Goal: Transaction & Acquisition: Register for event/course

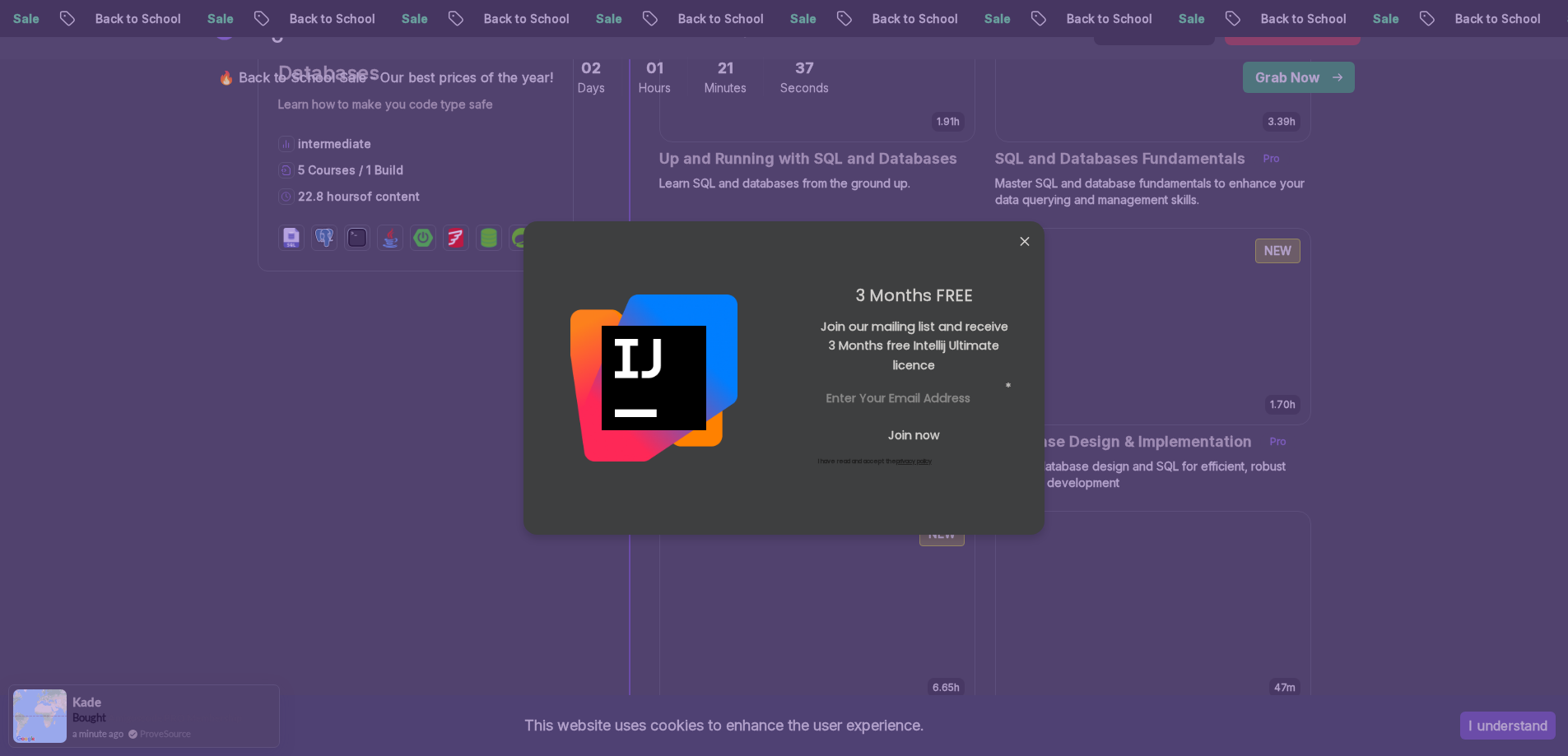
scroll to position [4362, 0]
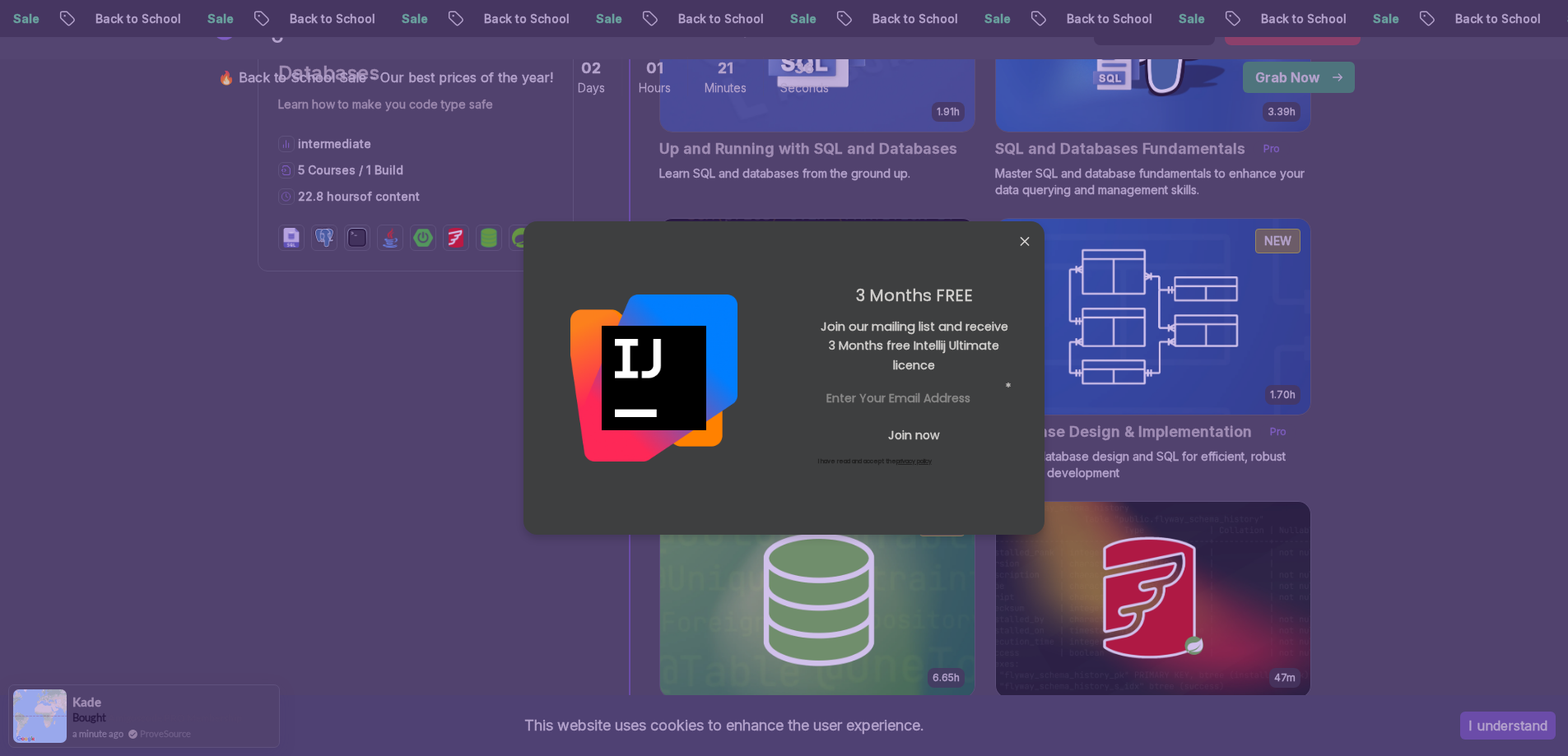
click at [1019, 235] on body "Sale Back to School Sale Back to School Sale Back to School Sale Back to School…" at bounding box center [784, 138] width 1568 height 9000
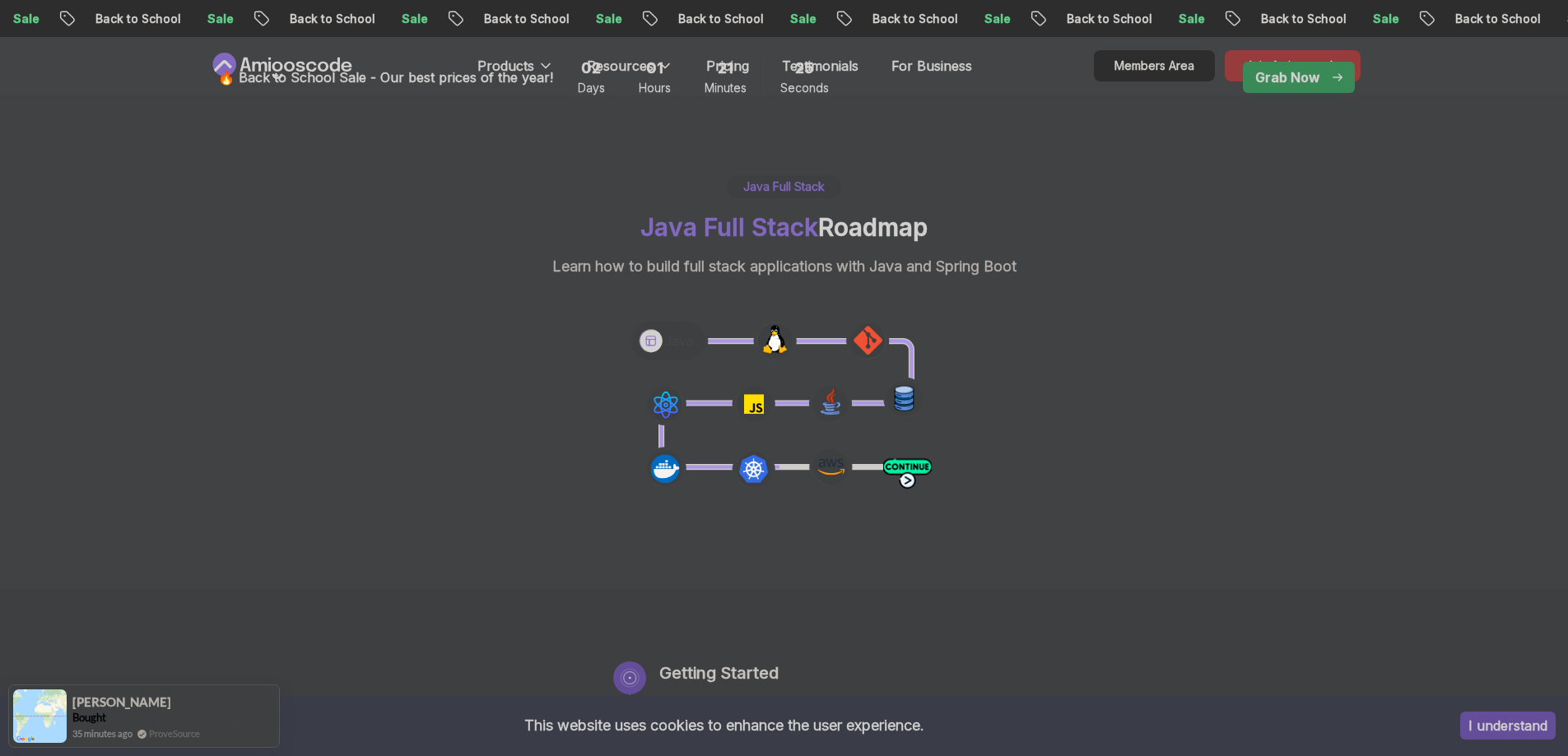
scroll to position [0, 0]
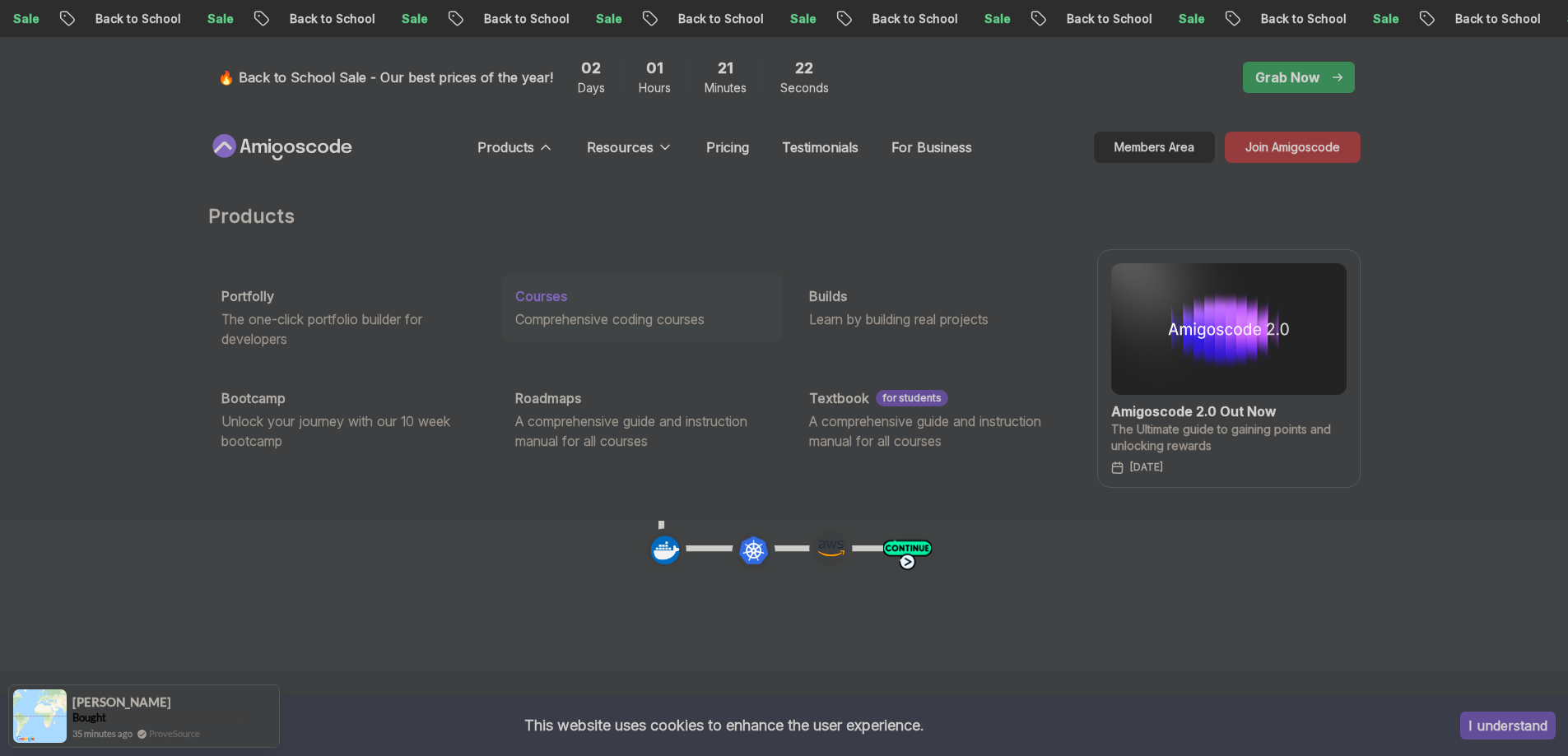
click at [538, 295] on p "Courses" at bounding box center [541, 296] width 52 height 20
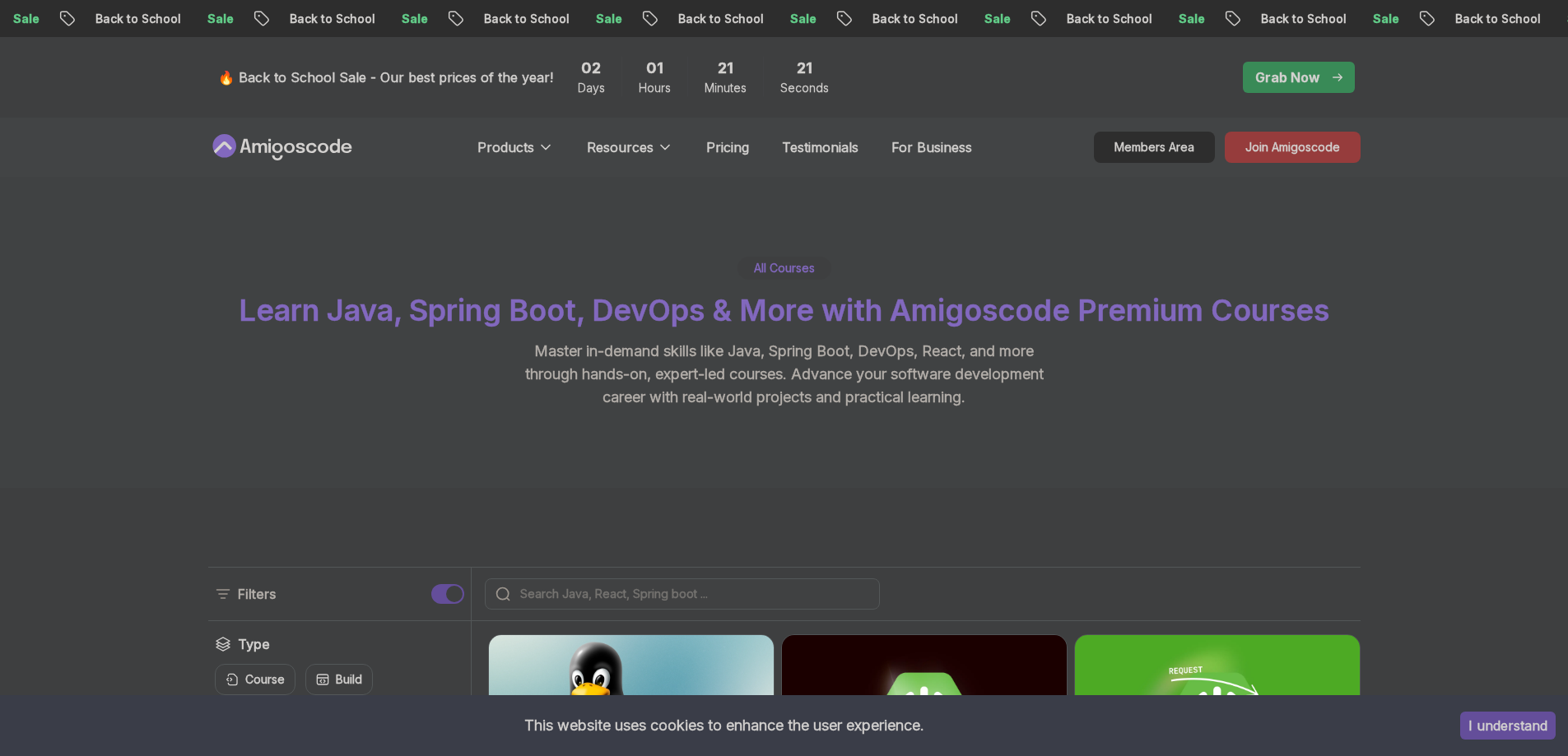
scroll to position [411, 0]
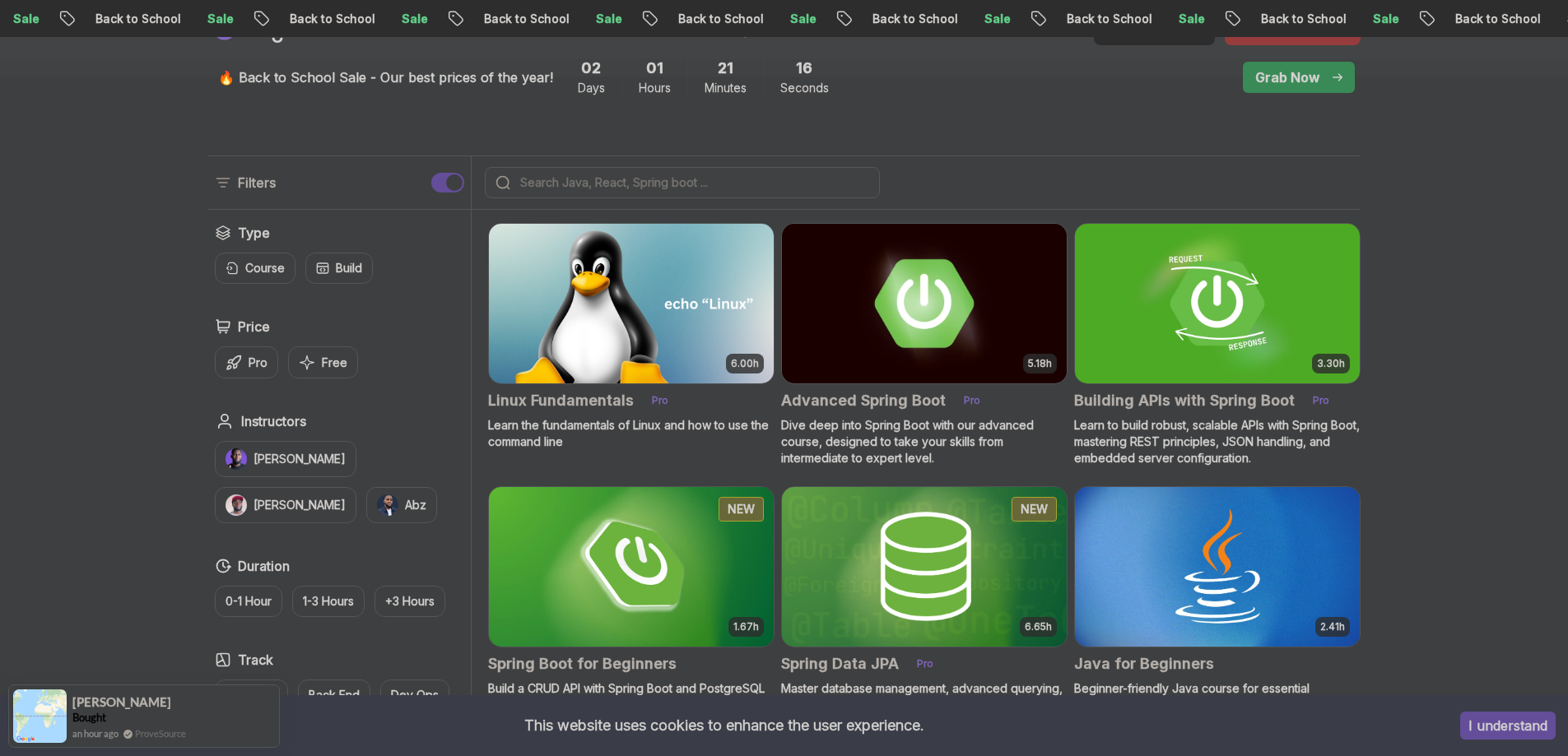
click at [900, 313] on img at bounding box center [924, 303] width 299 height 167
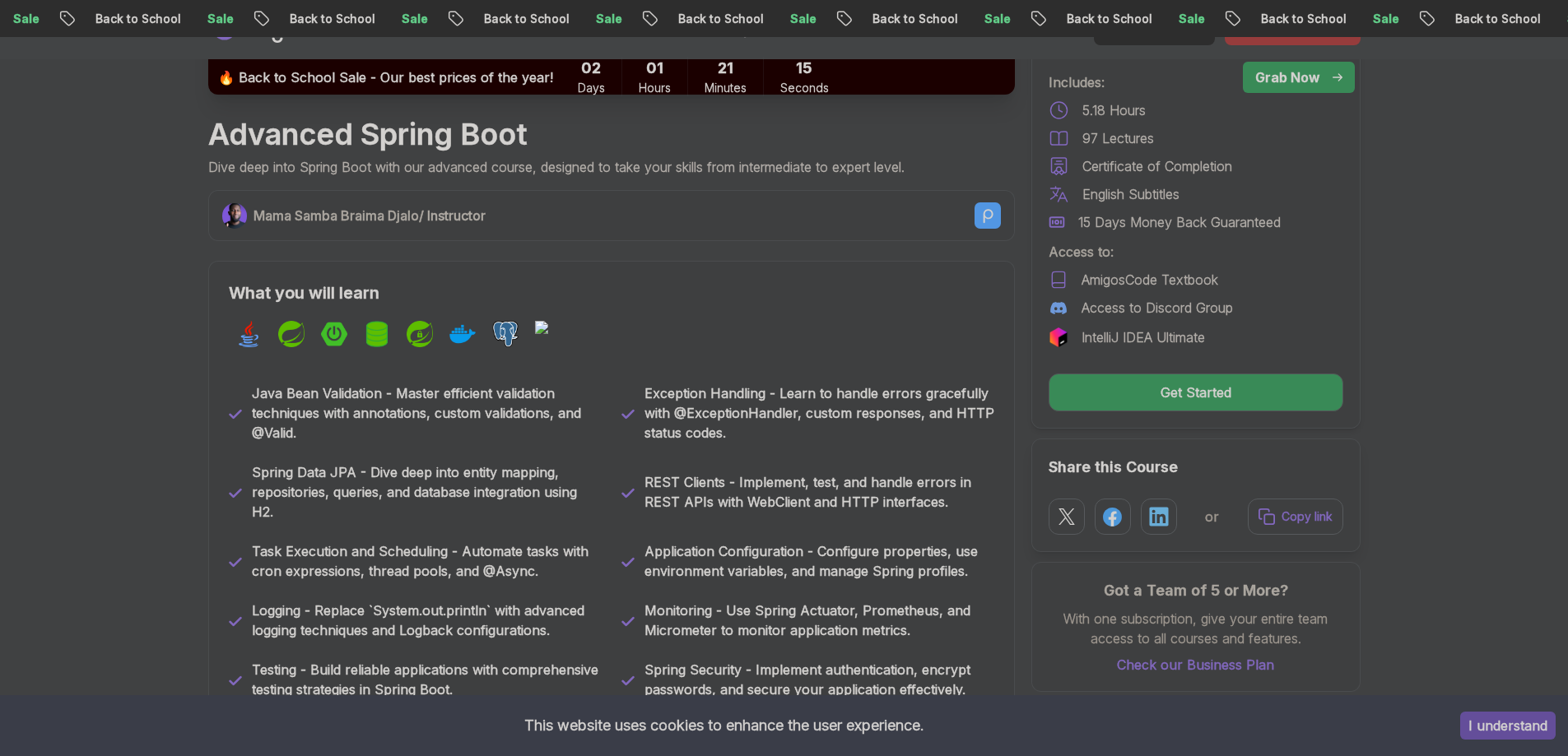
scroll to position [576, 0]
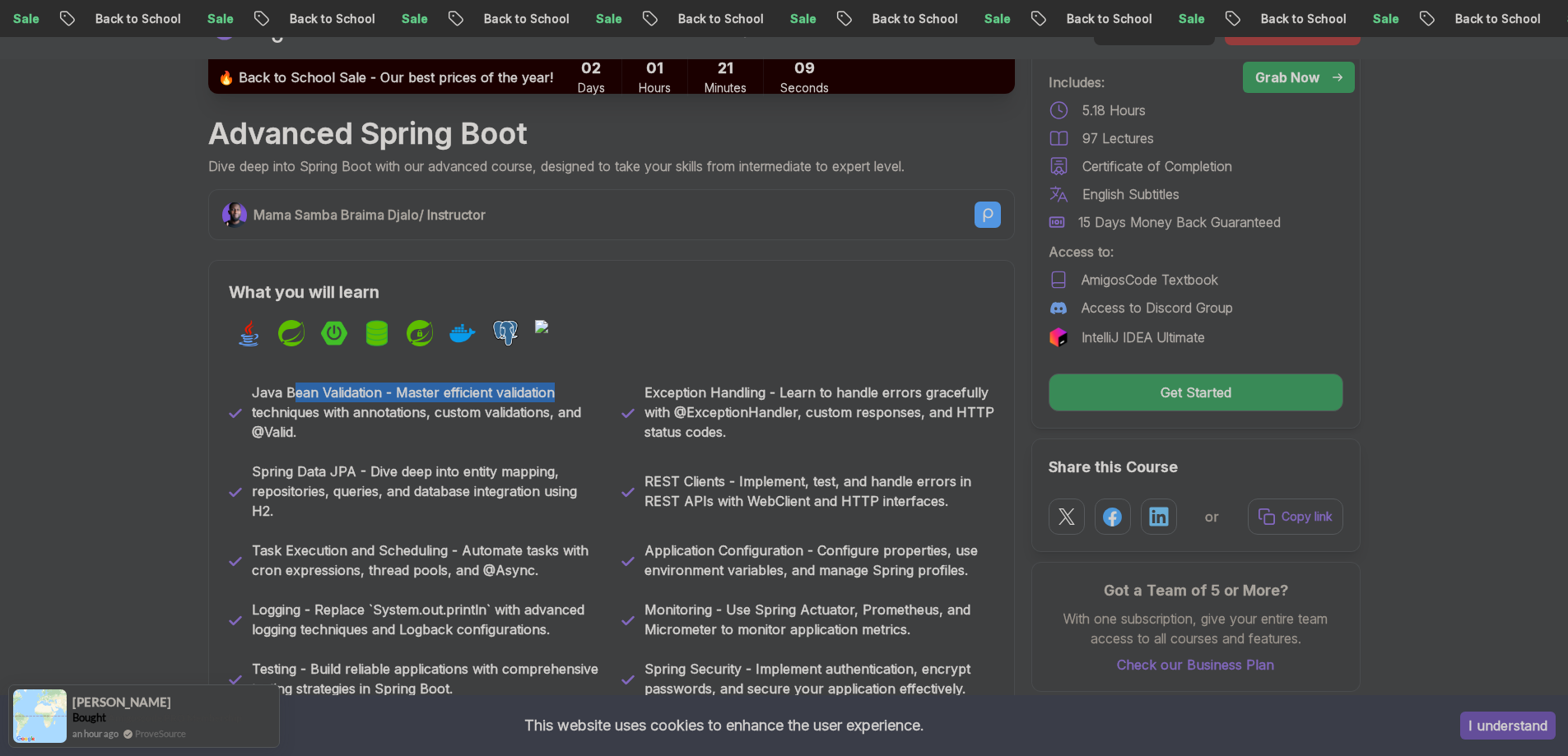
drag, startPoint x: 561, startPoint y: 397, endPoint x: 587, endPoint y: 397, distance: 26.0
click at [587, 397] on p "Java Bean Validation - Master efficient validation techniques with annotations,…" at bounding box center [426, 412] width 350 height 60
drag, startPoint x: 368, startPoint y: 410, endPoint x: 555, endPoint y: 434, distance: 188.5
click at [555, 434] on p "Java Bean Validation - Master efficient validation techniques with annotations,…" at bounding box center [426, 412] width 350 height 60
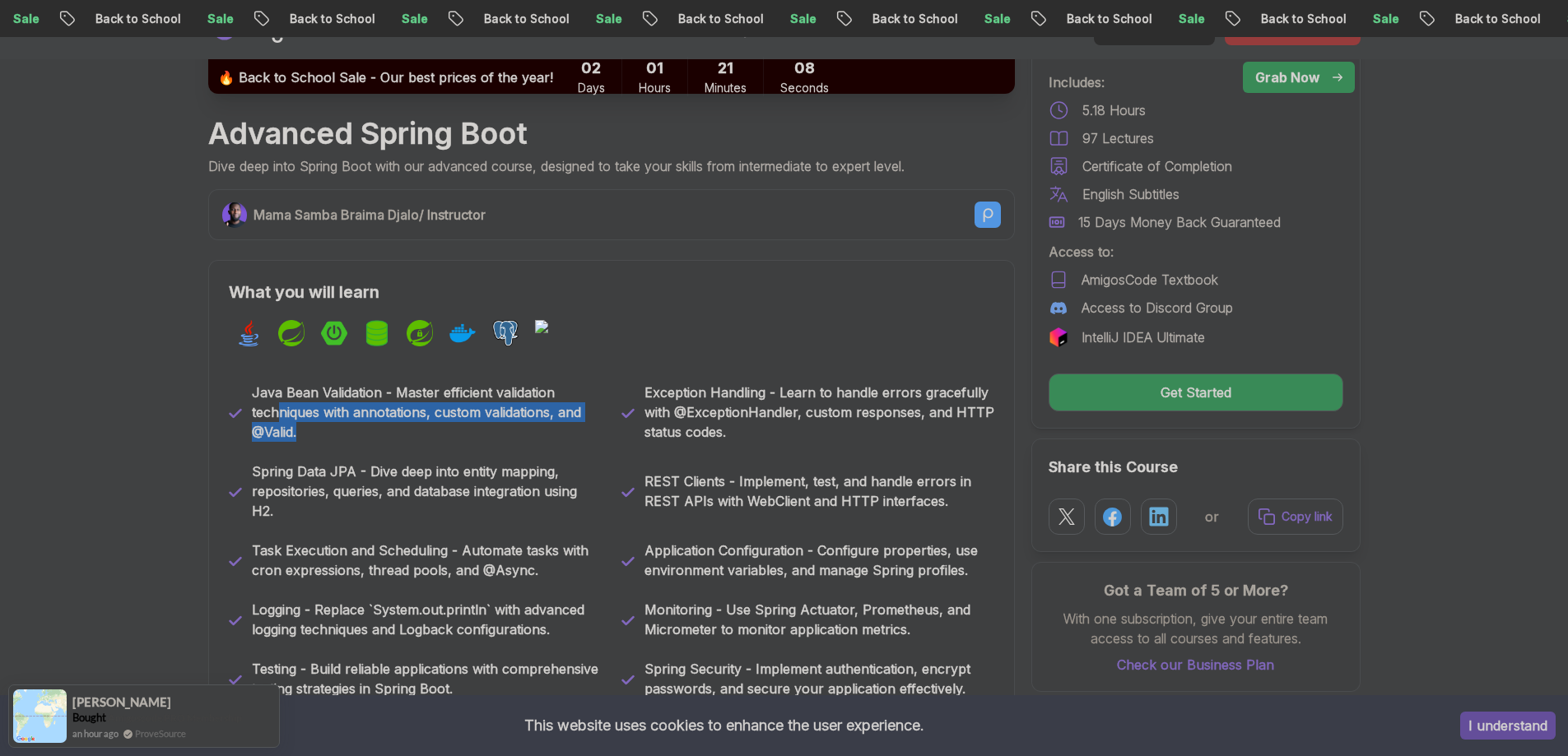
click at [555, 434] on p "Java Bean Validation - Master efficient validation techniques with annotations,…" at bounding box center [426, 412] width 350 height 60
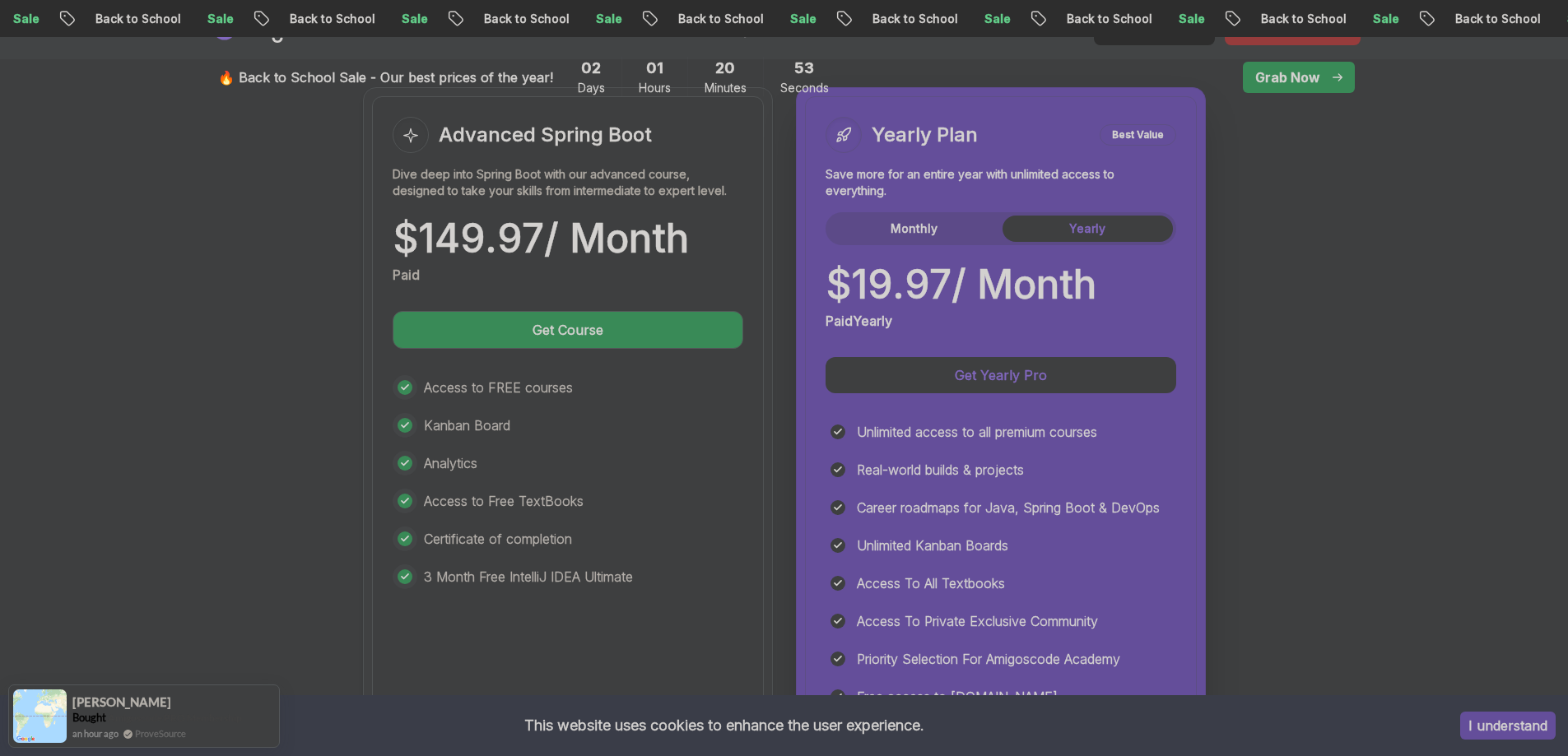
scroll to position [3704, 0]
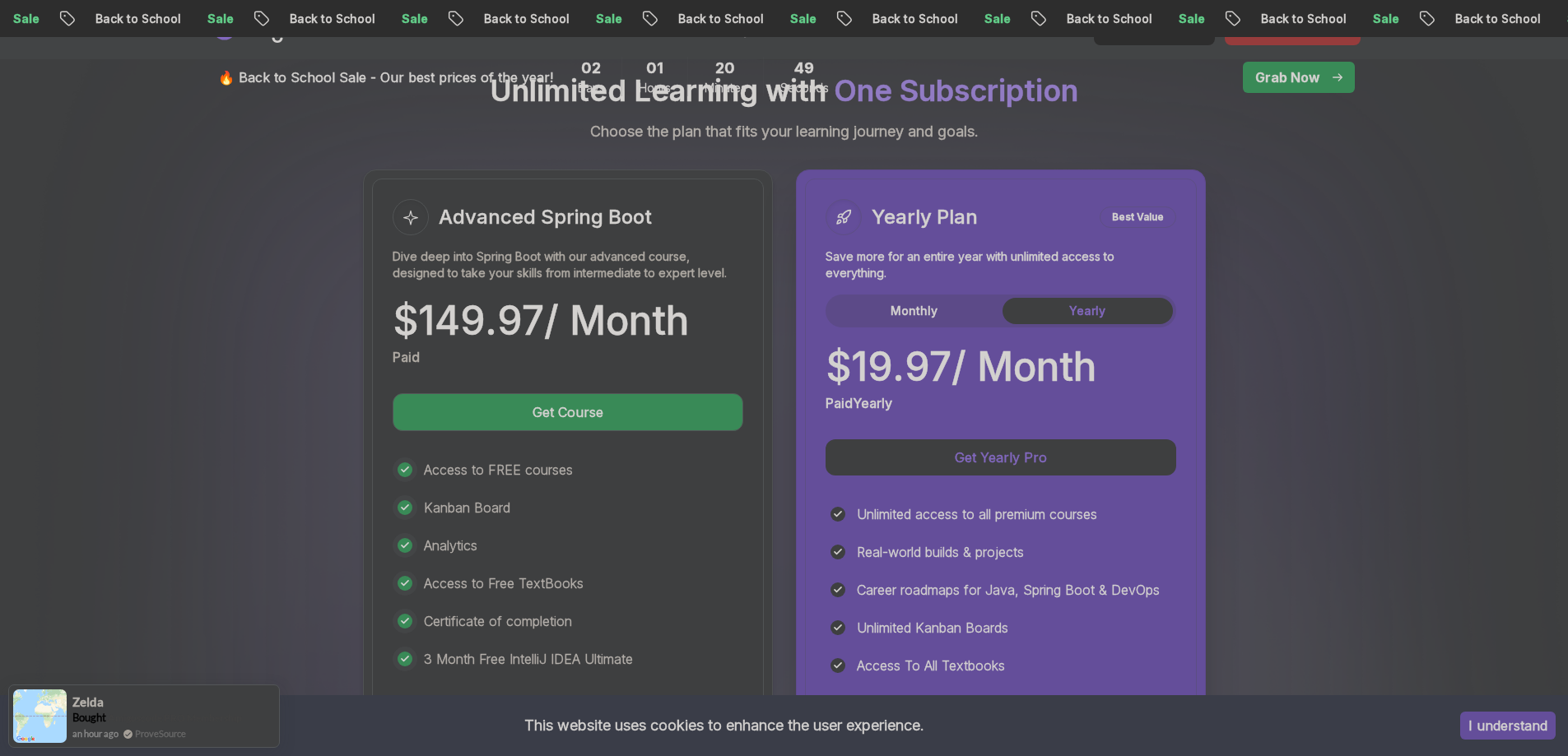
click at [936, 288] on div "Yearly Plan Best Value Save more for an entire year with unlimited access to ev…" at bounding box center [1001, 306] width 351 height 213
click at [936, 298] on button "Monthly" at bounding box center [914, 310] width 170 height 26
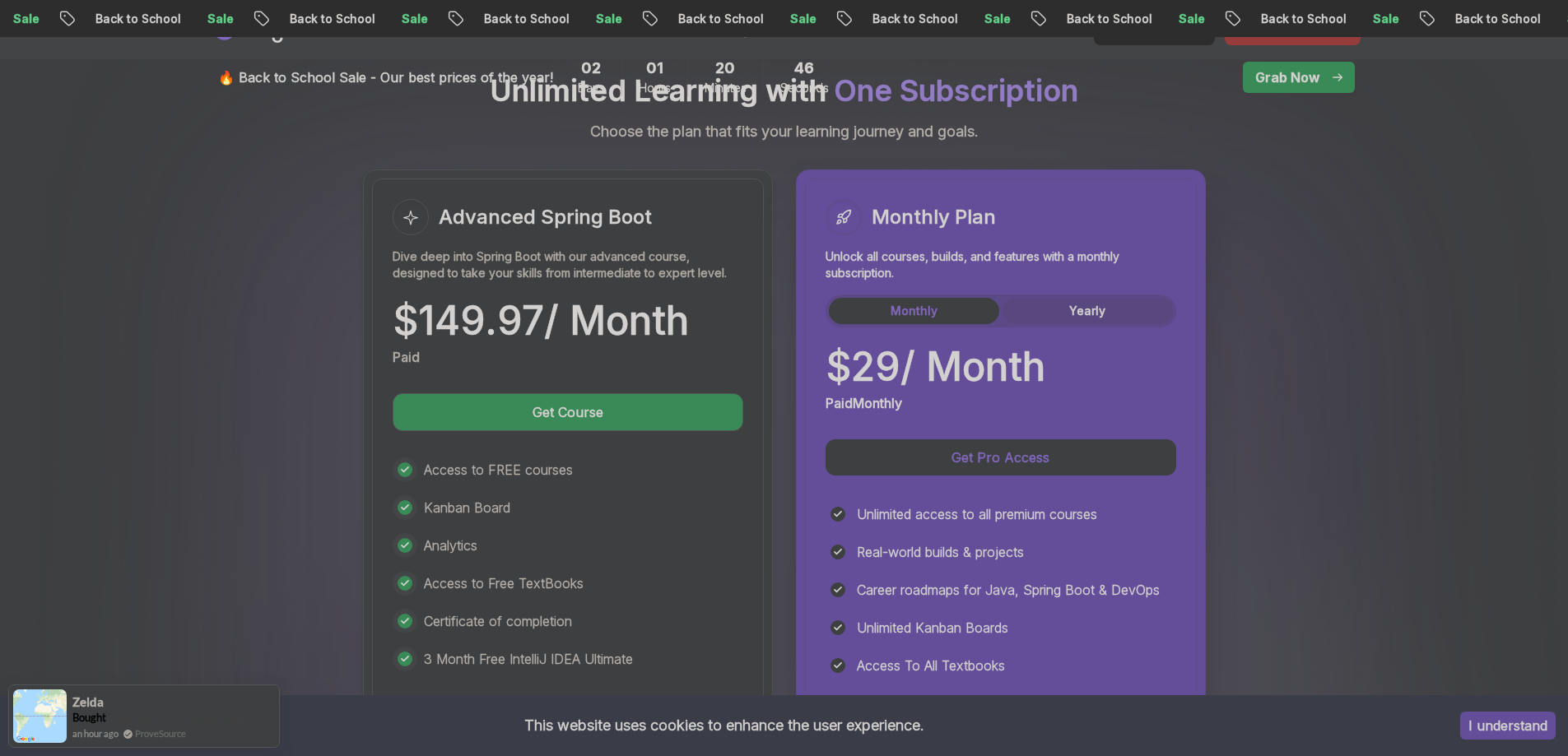
click at [1121, 298] on button "Yearly" at bounding box center [1088, 310] width 170 height 26
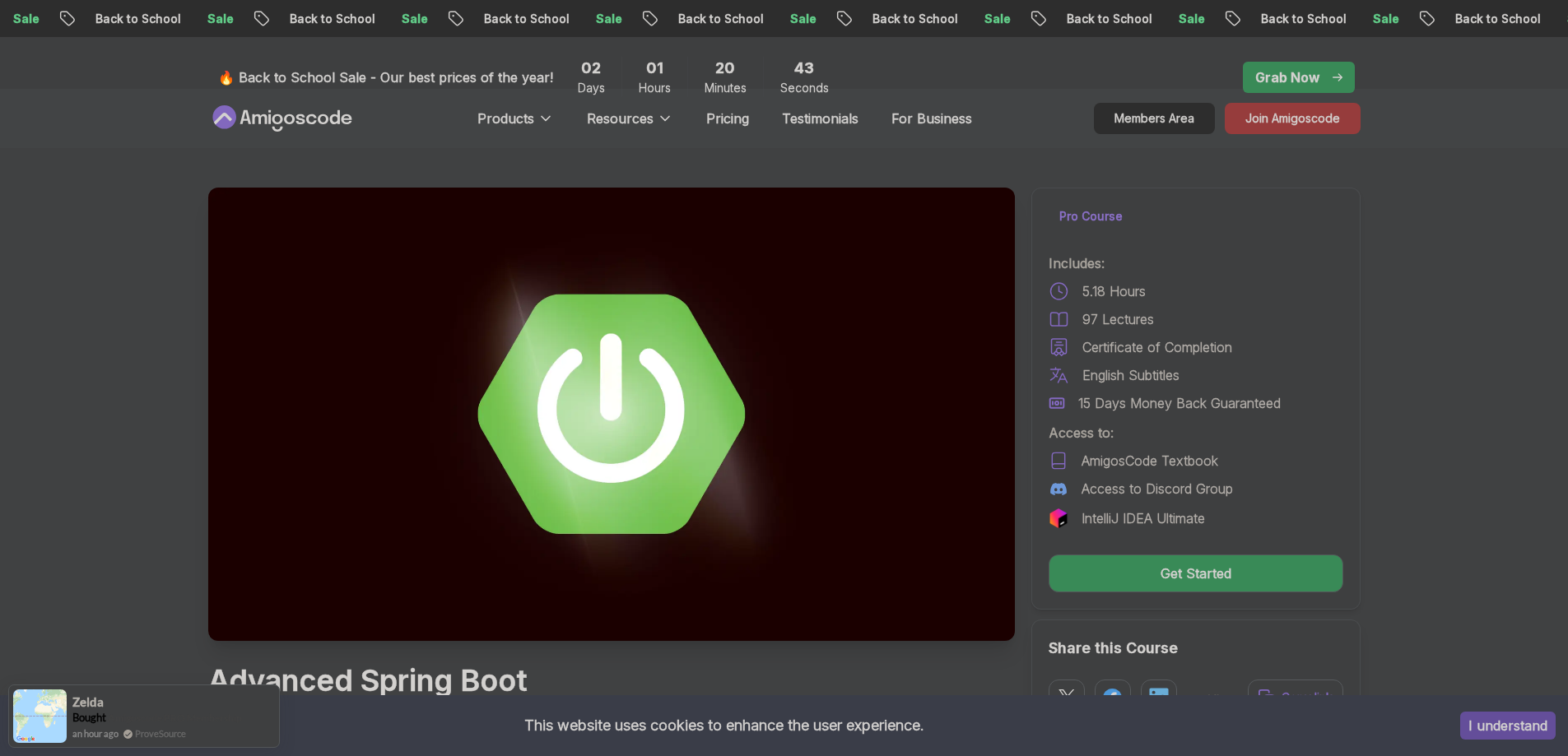
scroll to position [0, 0]
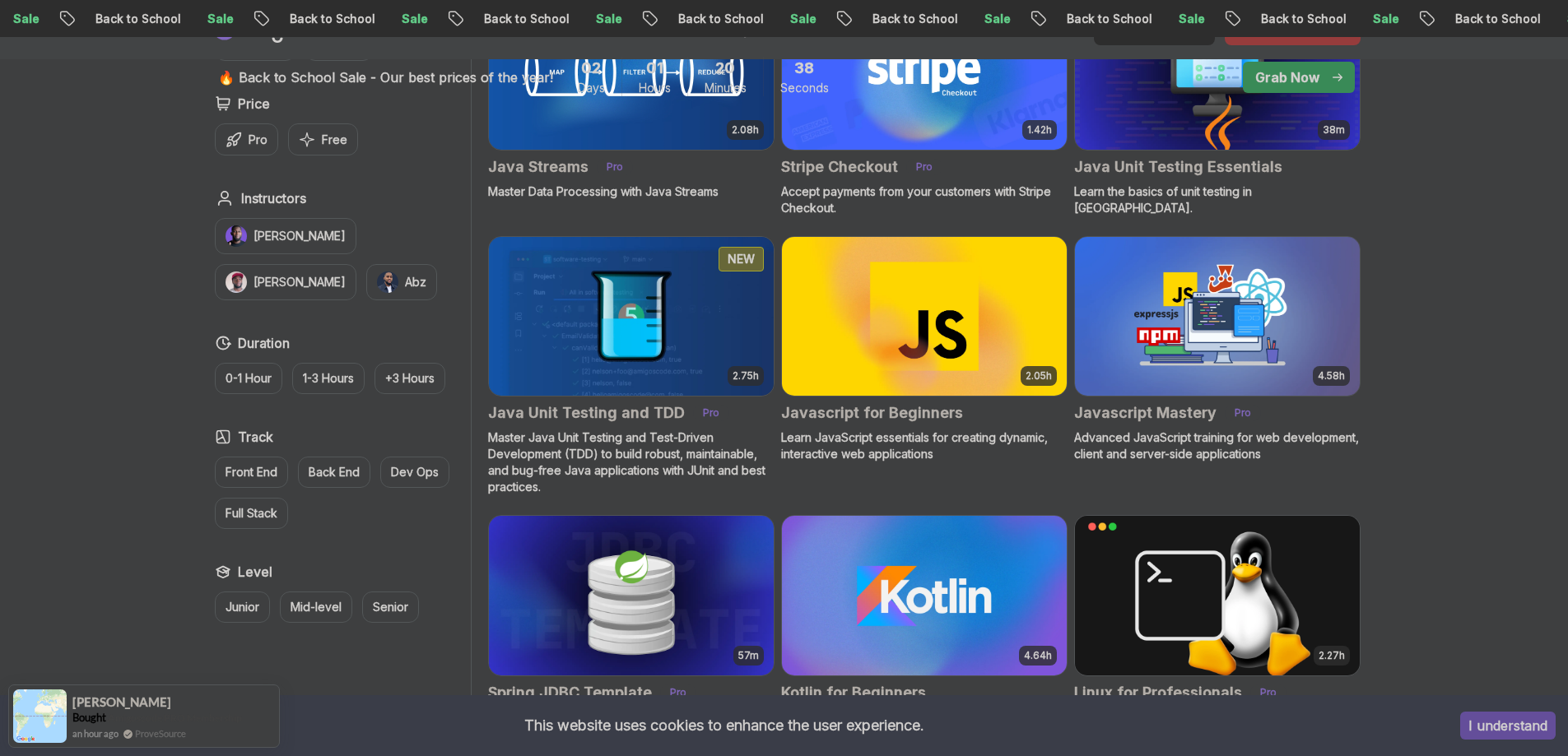
scroll to position [2957, 0]
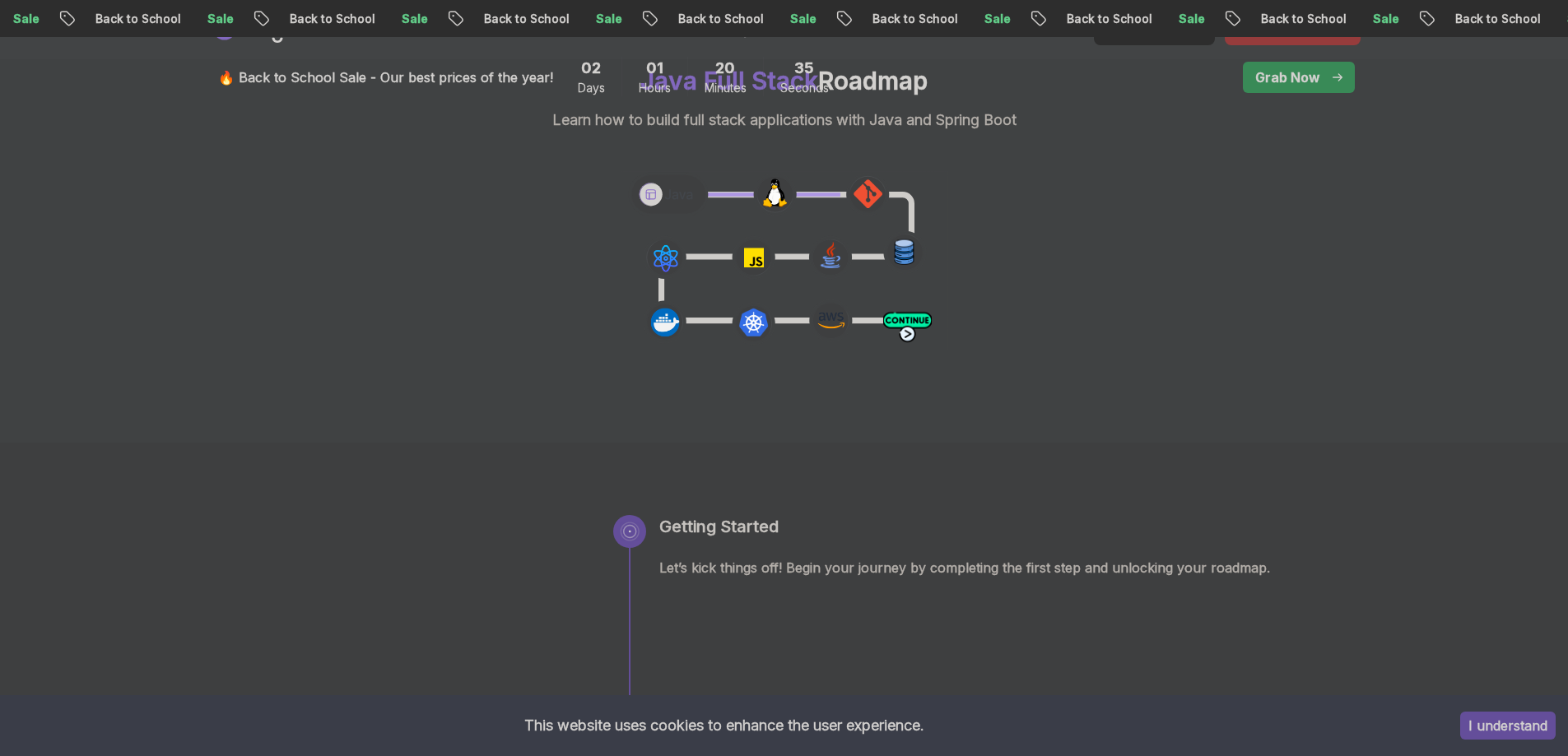
scroll to position [19, 0]
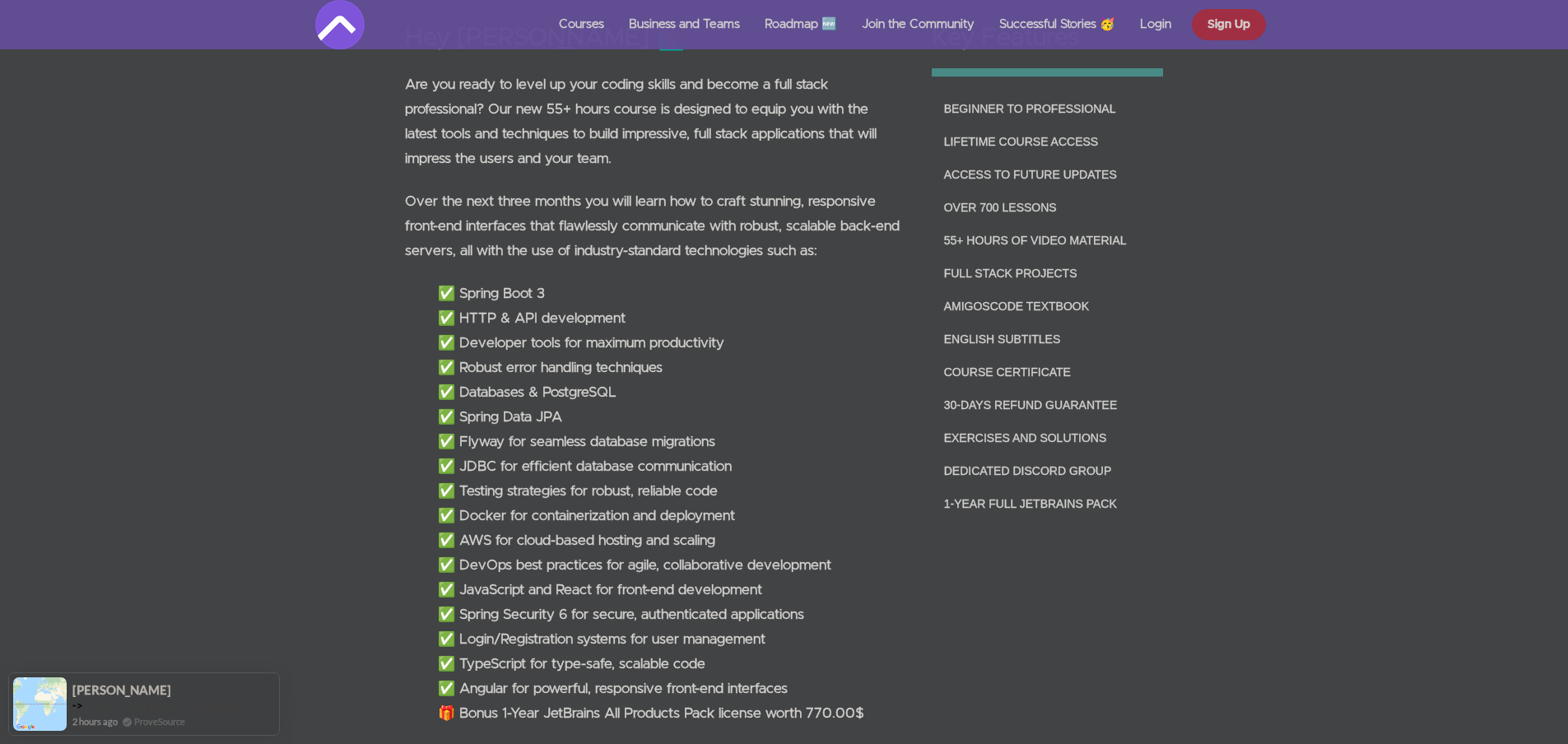
scroll to position [1234, 0]
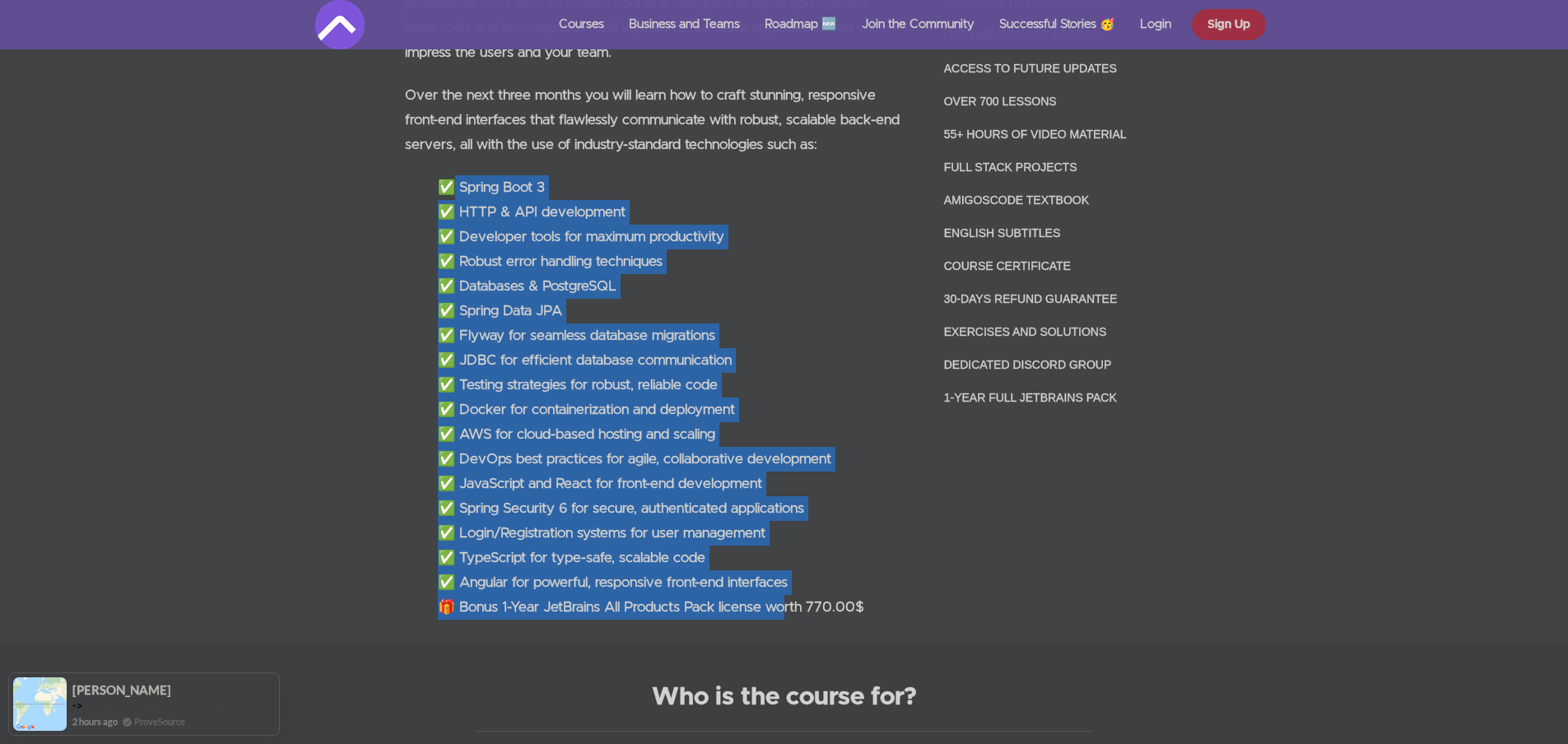
drag, startPoint x: 455, startPoint y: 172, endPoint x: 783, endPoint y: 595, distance: 535.3
click at [783, 595] on div "Hey [PERSON_NAME] 🙋🏽‍♂️ Are you ready to level up your coding skills and become…" at bounding box center [652, 264] width 527 height 757
click at [784, 595] on li "🎁 Bonus 1-Year JetBrains All Products Pack license worth 770.00$" at bounding box center [669, 607] width 462 height 24
click at [795, 587] on li "✅ Angular for powerful, responsive front-end interfaces" at bounding box center [669, 581] width 462 height 24
drag, startPoint x: 873, startPoint y: 605, endPoint x: 375, endPoint y: 164, distance: 665.2
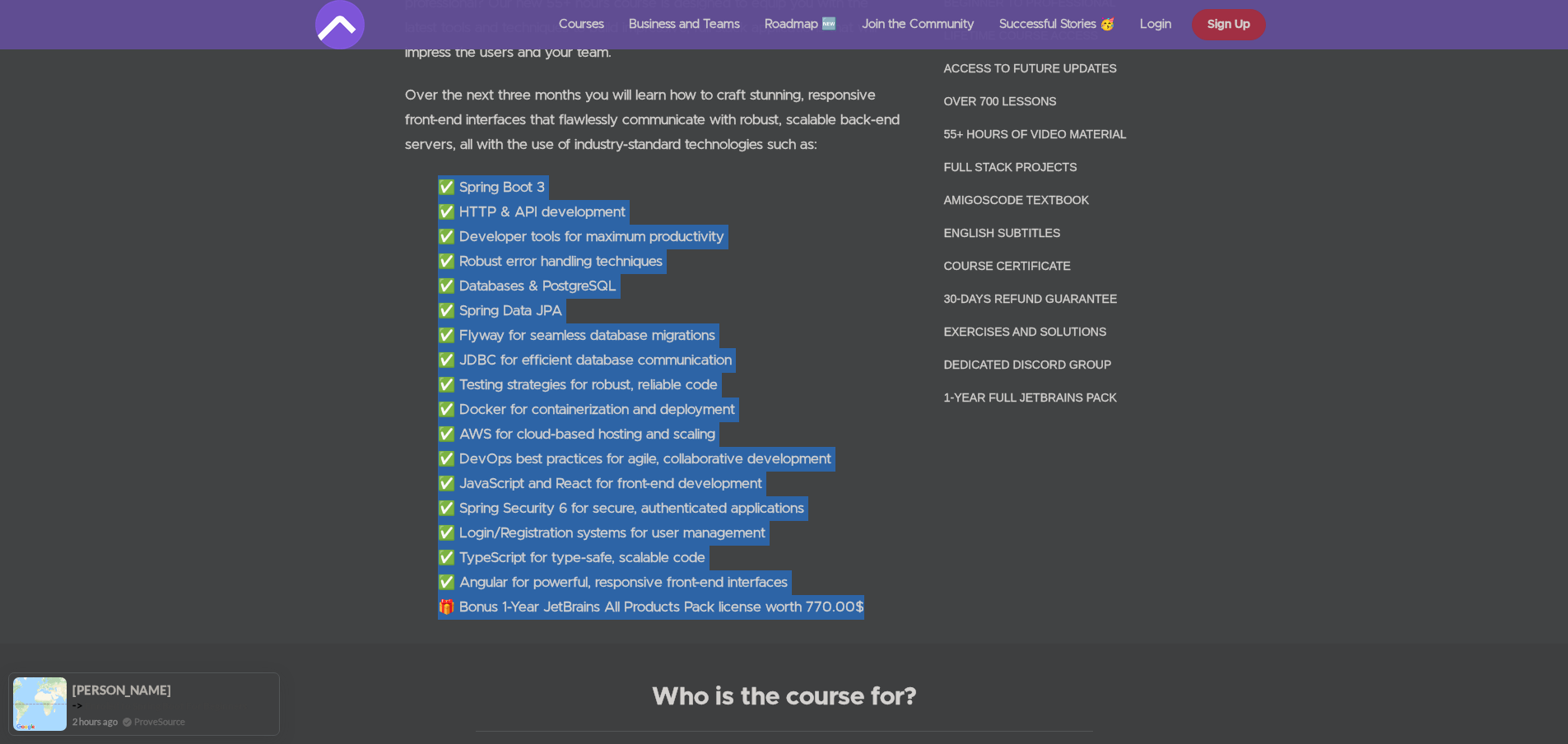
click at [375, 164] on div "Hey [PERSON_NAME] 🙋🏽‍♂️ Are you ready to level up your coding skills and become…" at bounding box center [784, 264] width 1568 height 757
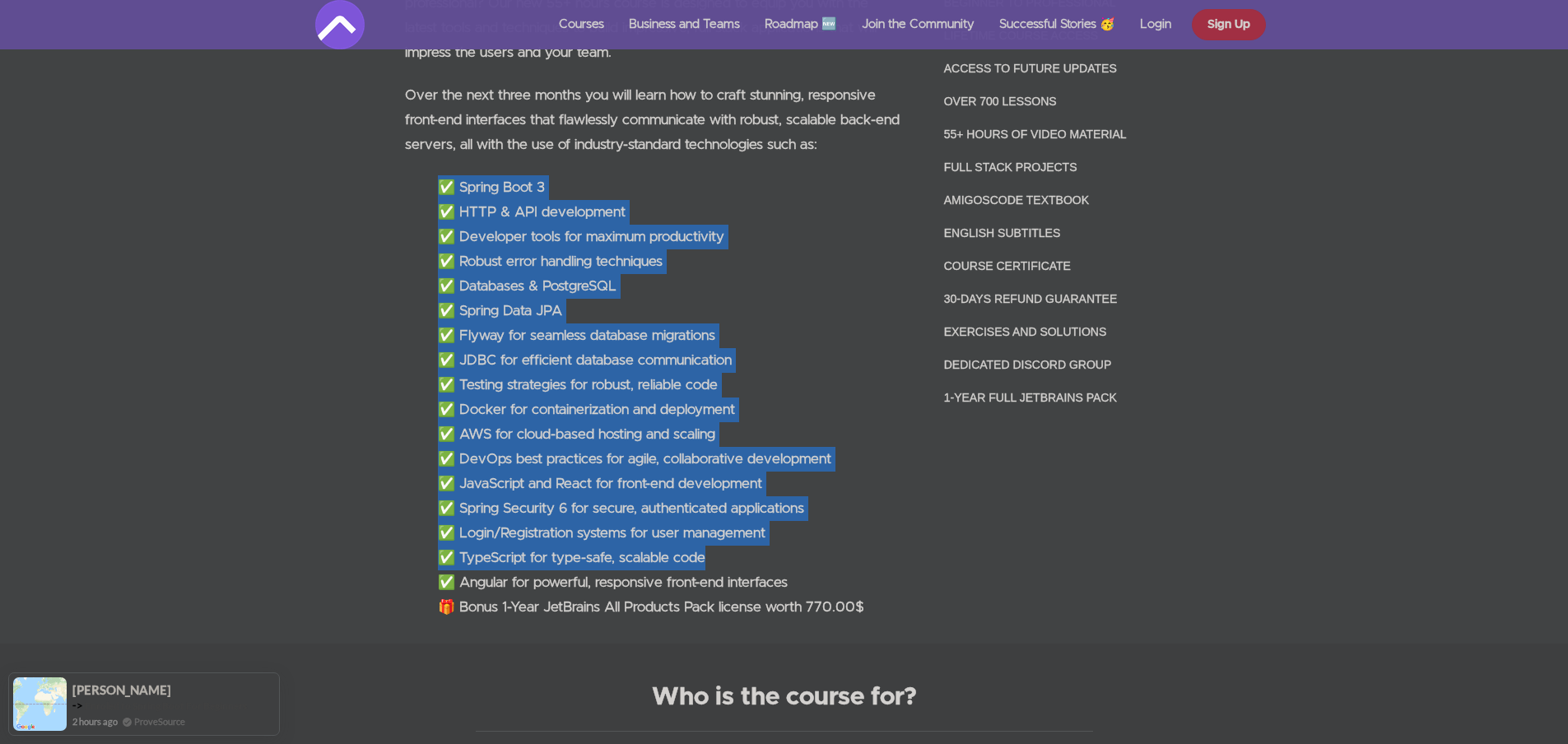
drag, startPoint x: 429, startPoint y: 167, endPoint x: 898, endPoint y: 561, distance: 612.5
click at [898, 561] on div "Hey [PERSON_NAME] 🙋🏽‍♂️ Are you ready to level up your coding skills and become…" at bounding box center [784, 264] width 1568 height 757
click at [897, 561] on li "✅ TypeScript for type-safe, scalable code" at bounding box center [669, 557] width 462 height 24
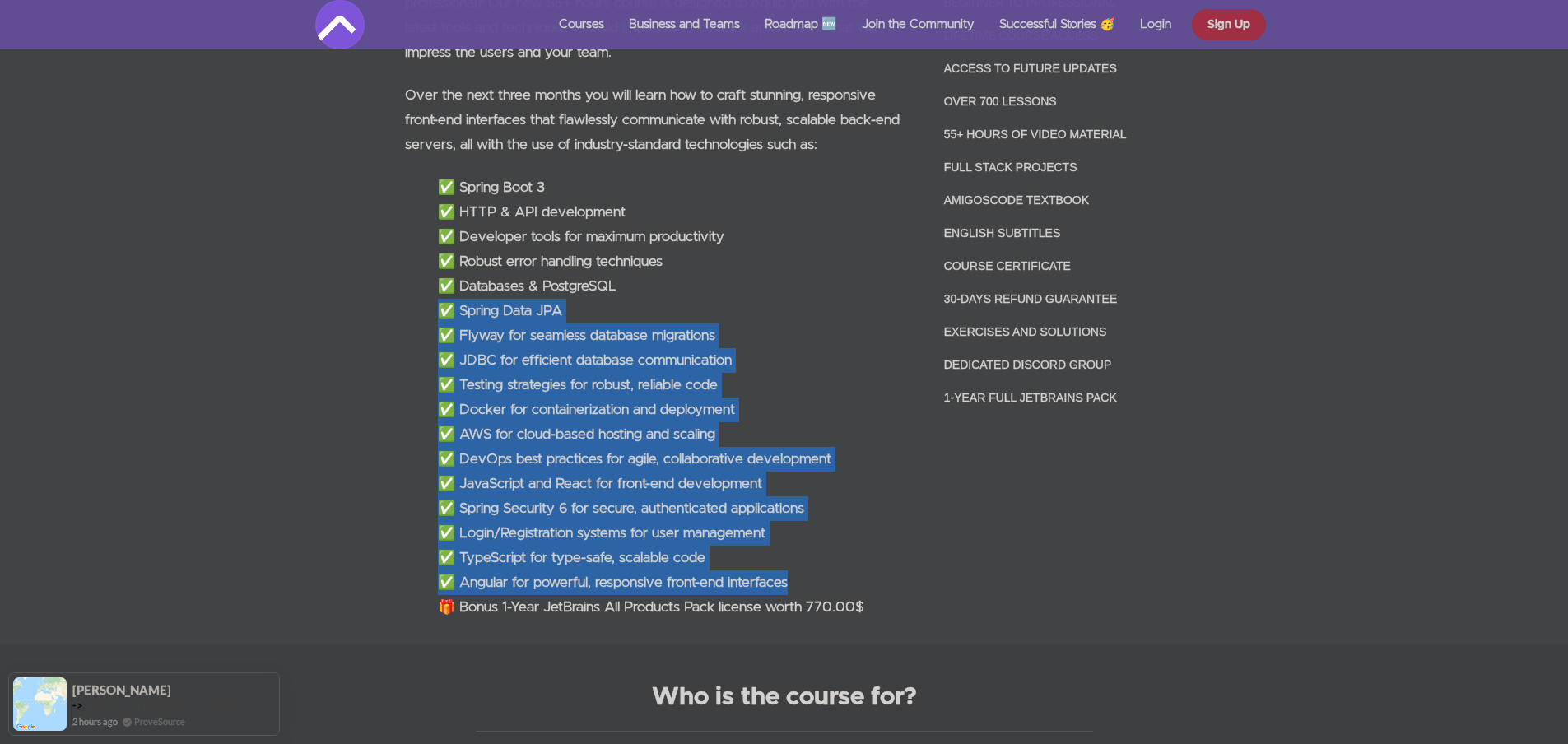
drag, startPoint x: 904, startPoint y: 587, endPoint x: 301, endPoint y: 306, distance: 665.3
click at [301, 306] on div "Hey [PERSON_NAME] 🙋🏽‍♂️ Are you ready to level up your coding skills and become…" at bounding box center [784, 264] width 1568 height 757
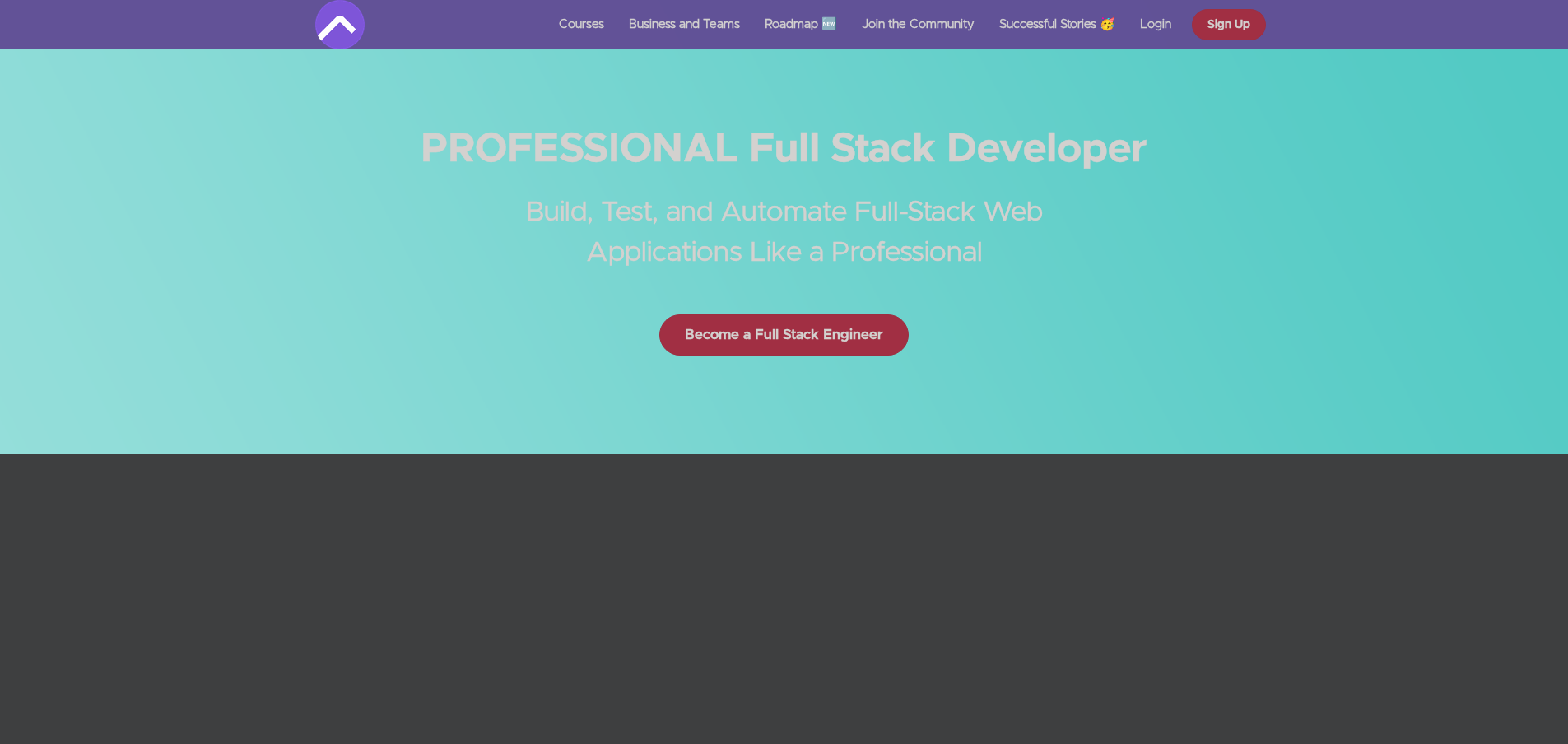
scroll to position [0, 0]
click at [708, 334] on link "Become a Full Stack Engineer" at bounding box center [784, 336] width 250 height 41
click at [770, 335] on link "Become a Full Stack Engineer" at bounding box center [784, 336] width 250 height 41
